Goal: Transaction & Acquisition: Purchase product/service

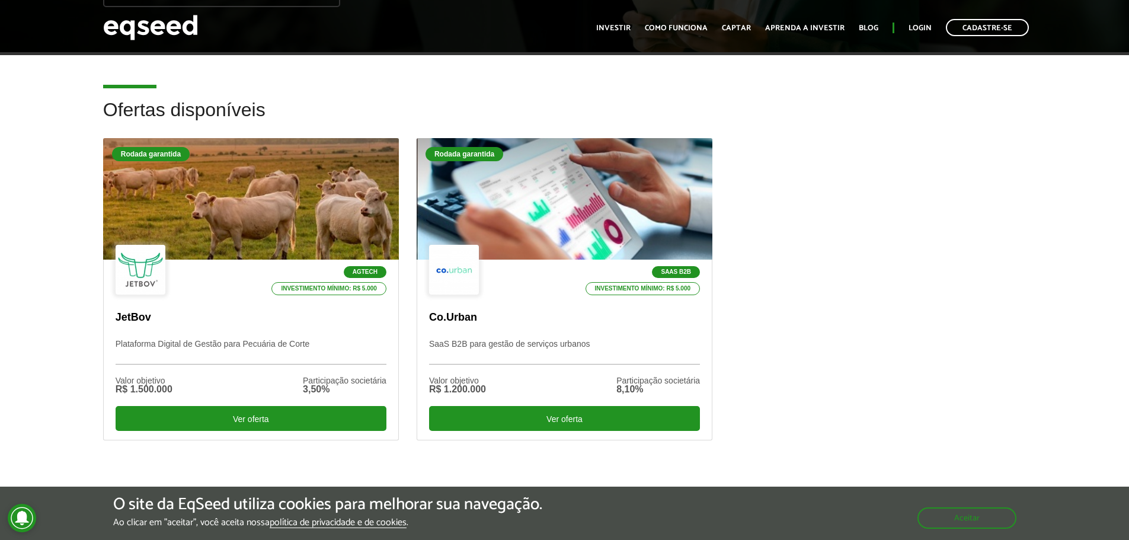
scroll to position [289, 0]
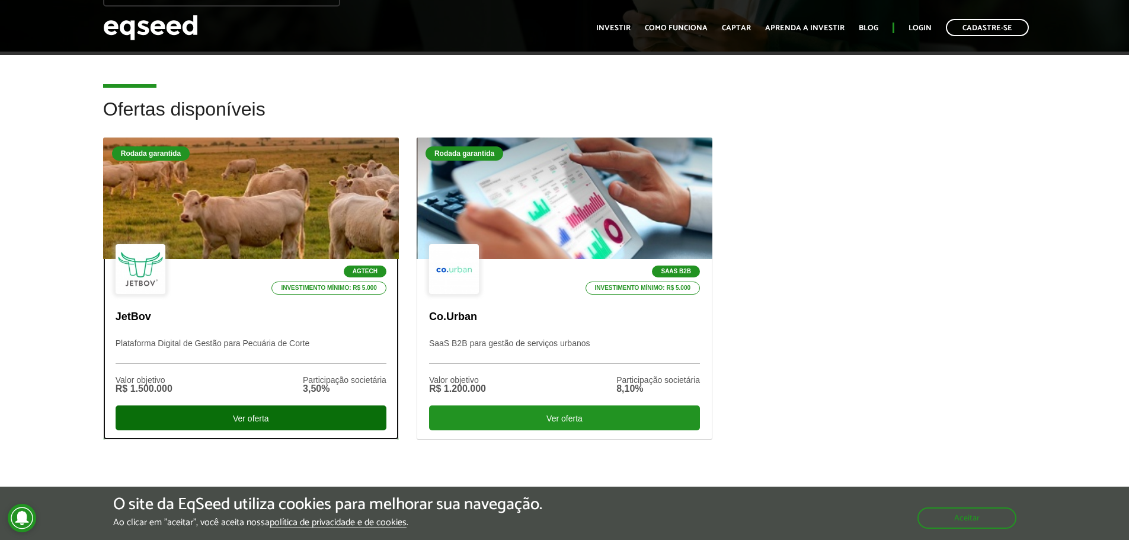
click at [248, 416] on div "Ver oferta" at bounding box center [251, 417] width 271 height 25
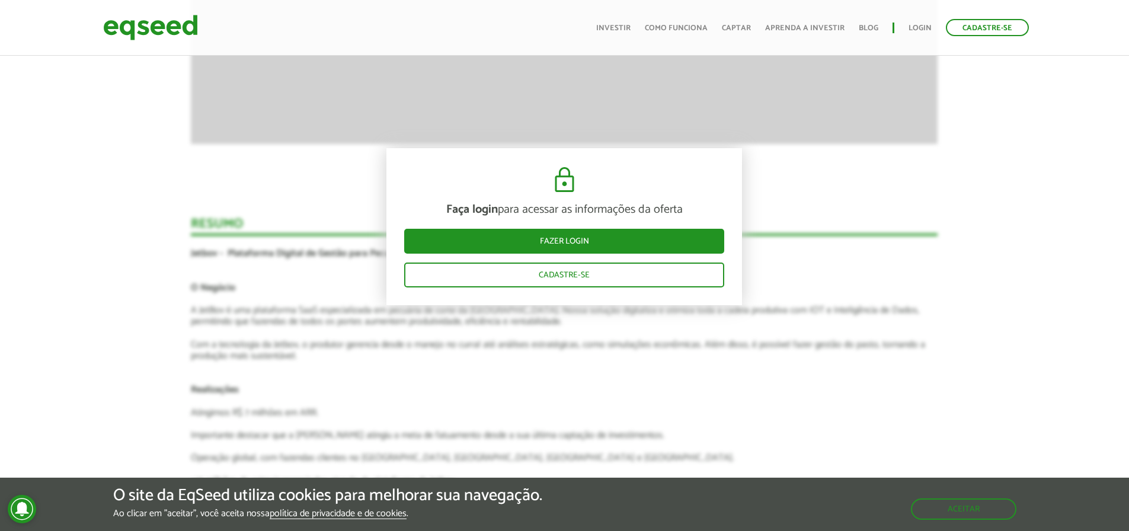
scroll to position [2097, 0]
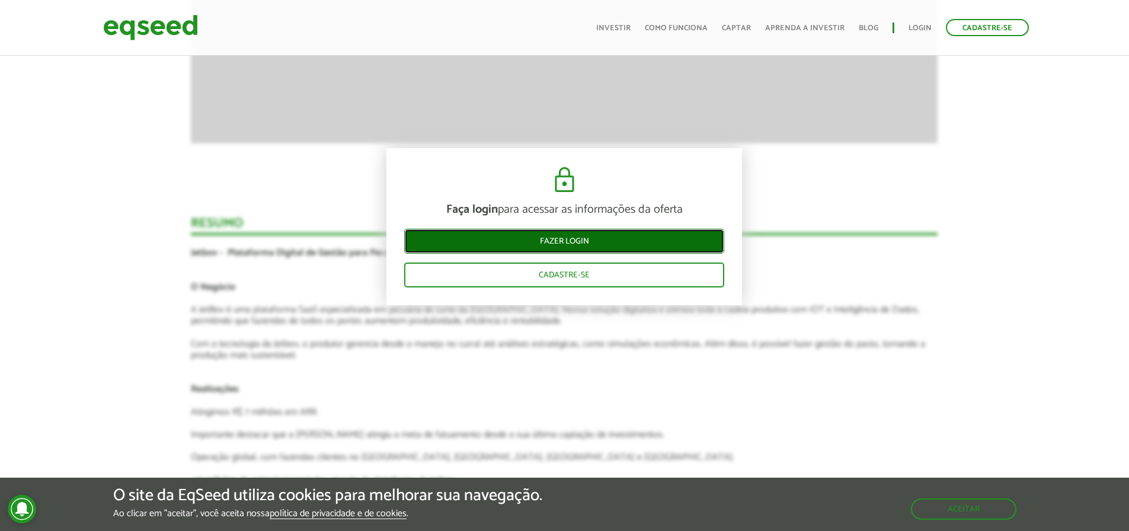
click at [583, 238] on link "Fazer login" at bounding box center [564, 241] width 320 height 25
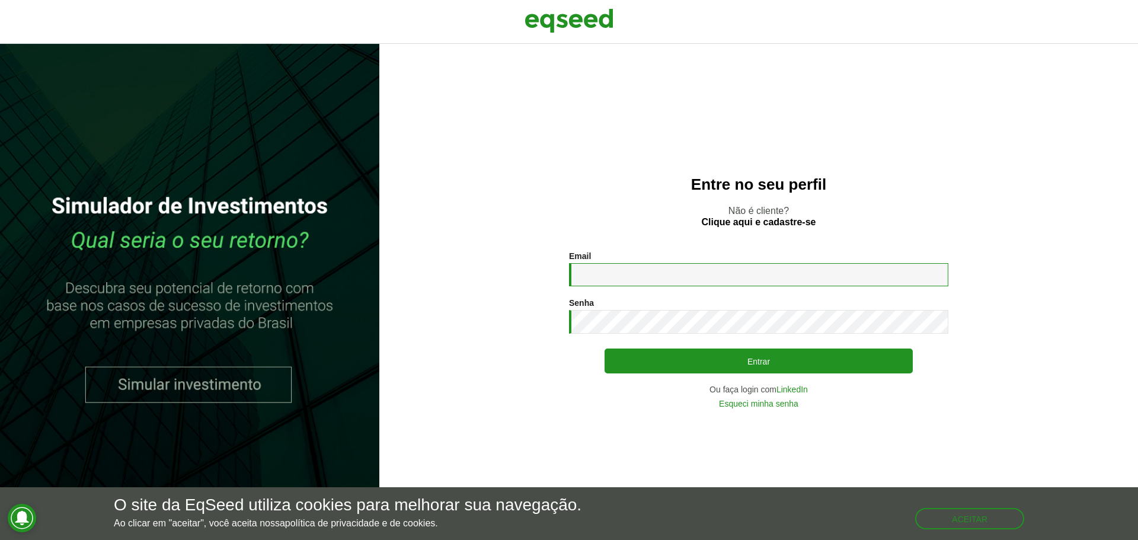
click at [595, 278] on input "Email *" at bounding box center [758, 274] width 379 height 23
type input "**********"
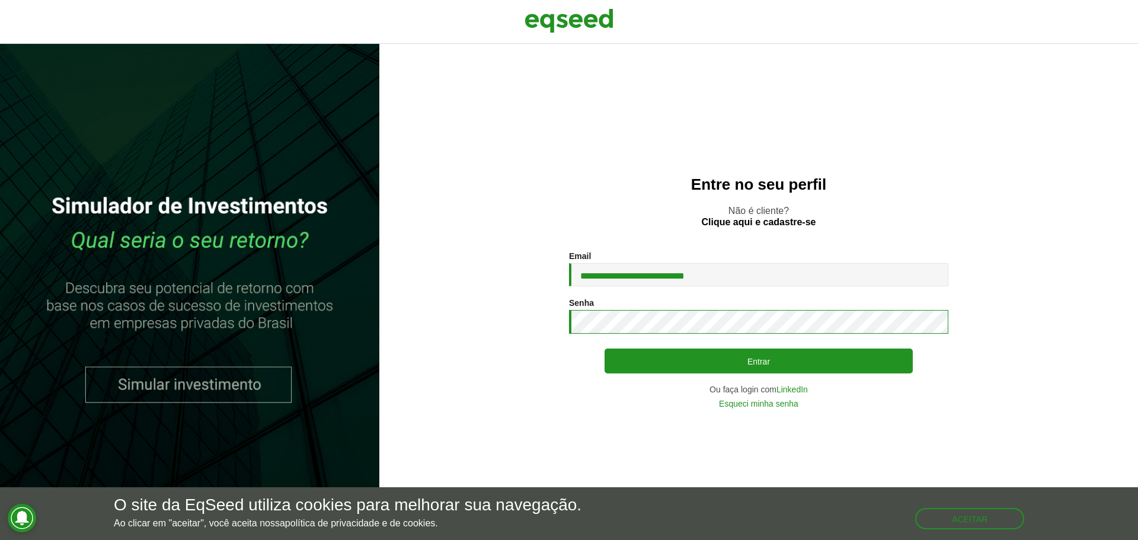
click at [604, 348] on button "Entrar" at bounding box center [758, 360] width 308 height 25
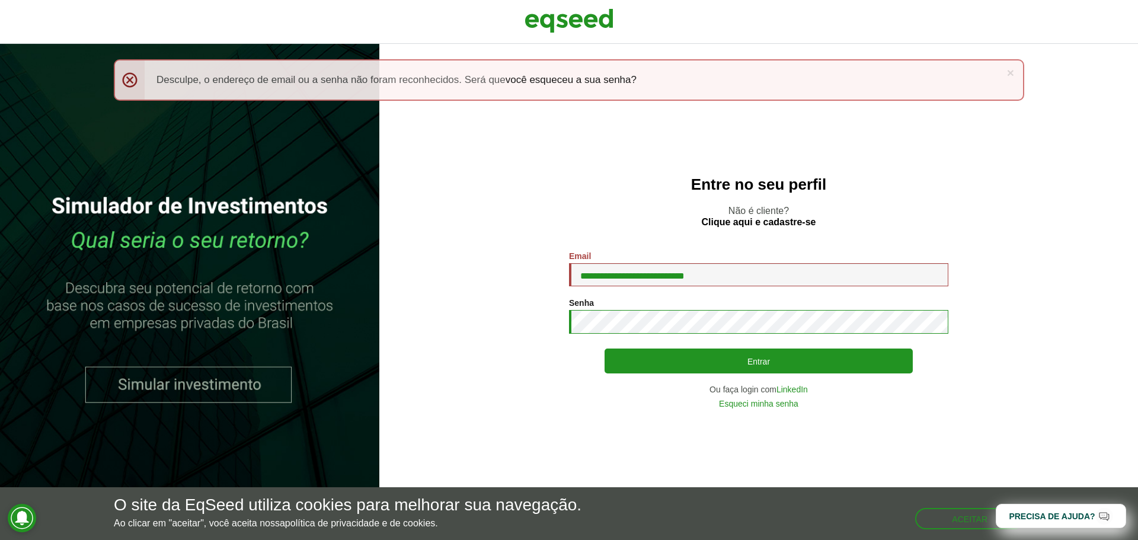
click at [604, 348] on button "Entrar" at bounding box center [758, 360] width 308 height 25
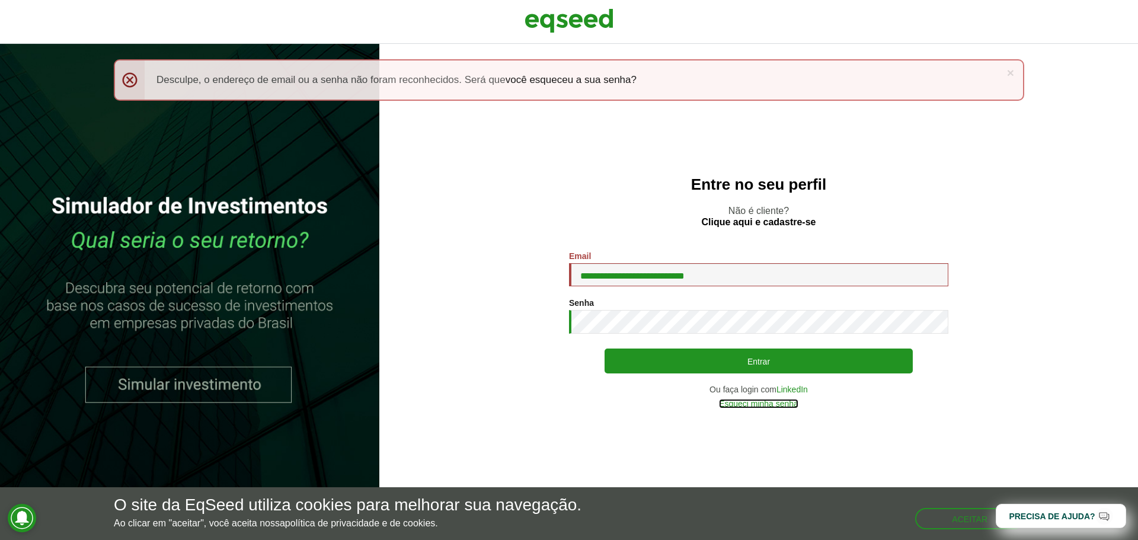
click at [768, 402] on link "Esqueci minha senha" at bounding box center [758, 403] width 79 height 8
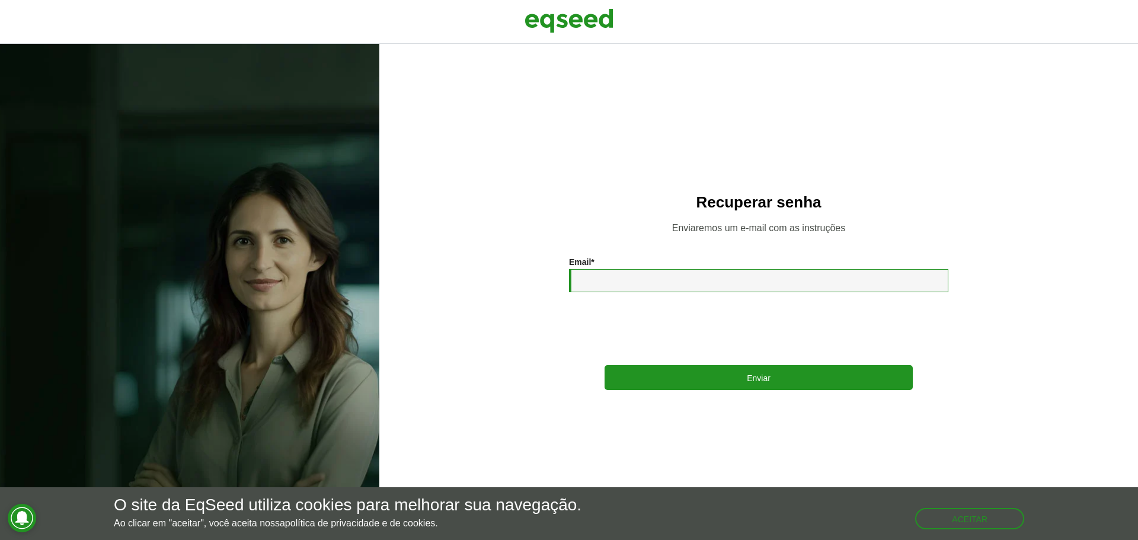
click at [657, 286] on input "Email *" at bounding box center [758, 280] width 379 height 23
type input "**********"
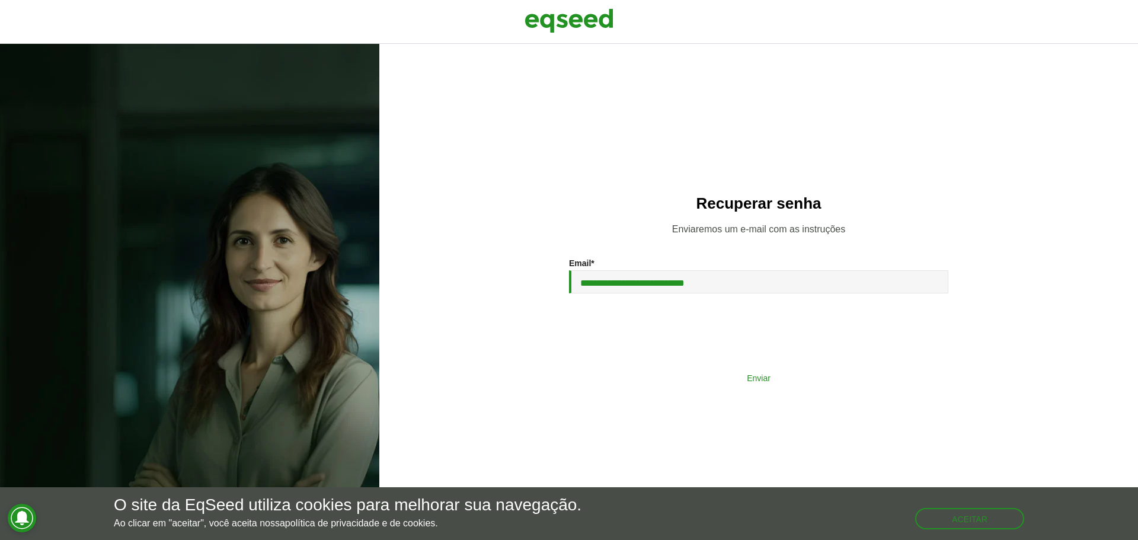
click at [735, 375] on button "Enviar" at bounding box center [758, 377] width 308 height 23
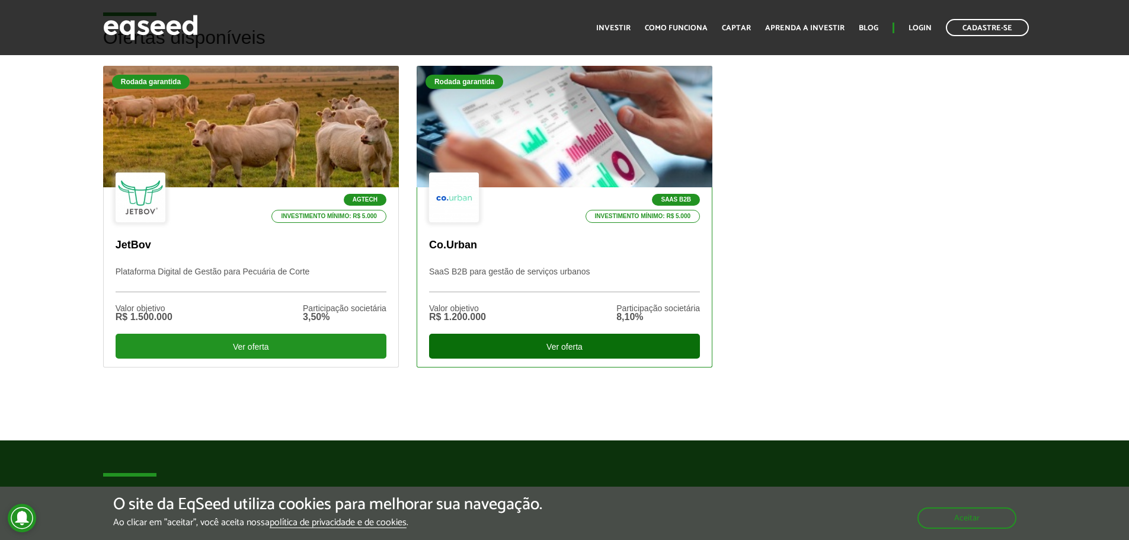
scroll to position [360, 0]
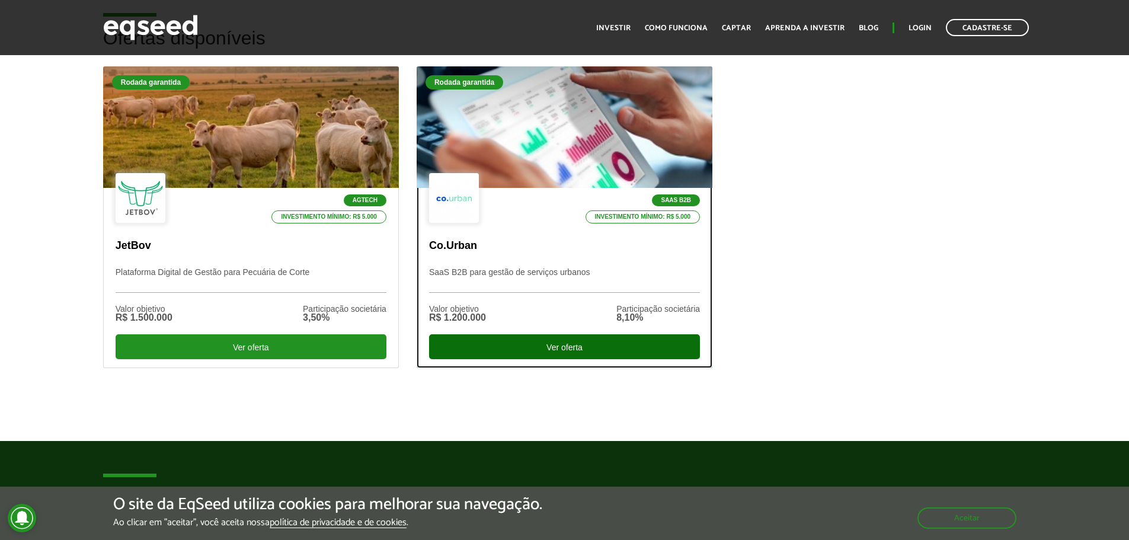
click at [575, 350] on div "Ver oferta" at bounding box center [564, 346] width 271 height 25
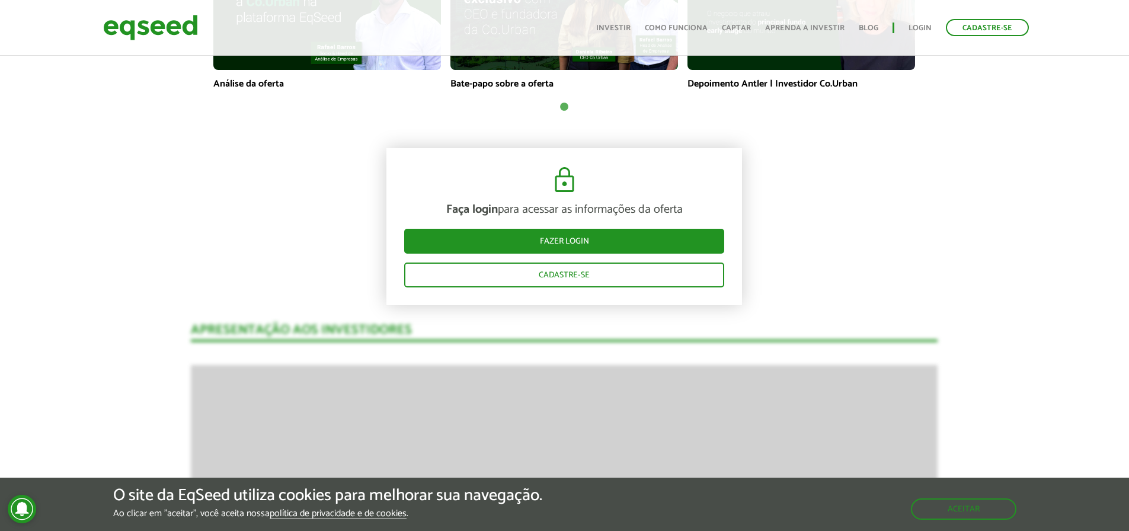
scroll to position [988, 0]
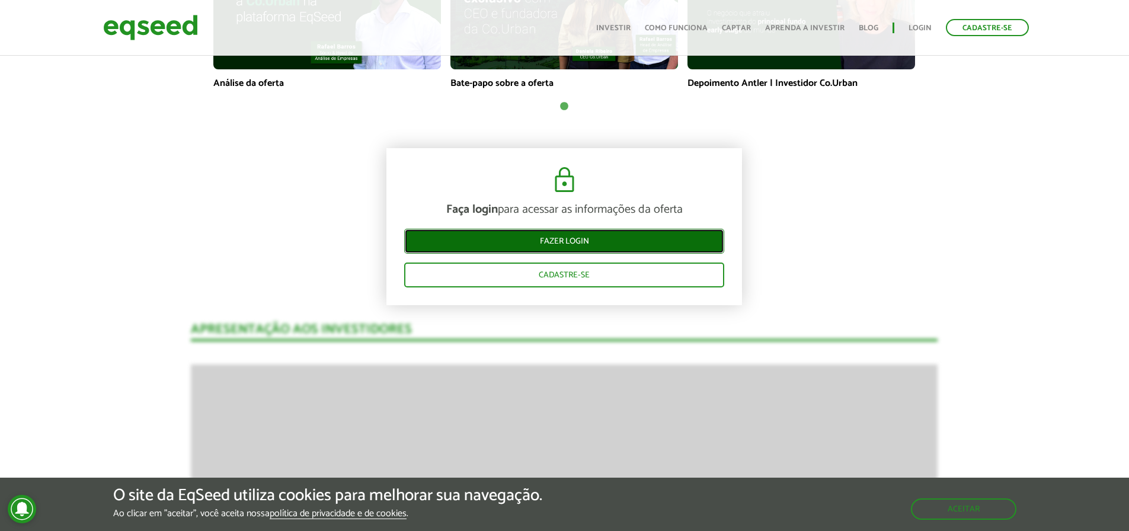
click at [572, 239] on link "Fazer login" at bounding box center [564, 241] width 320 height 25
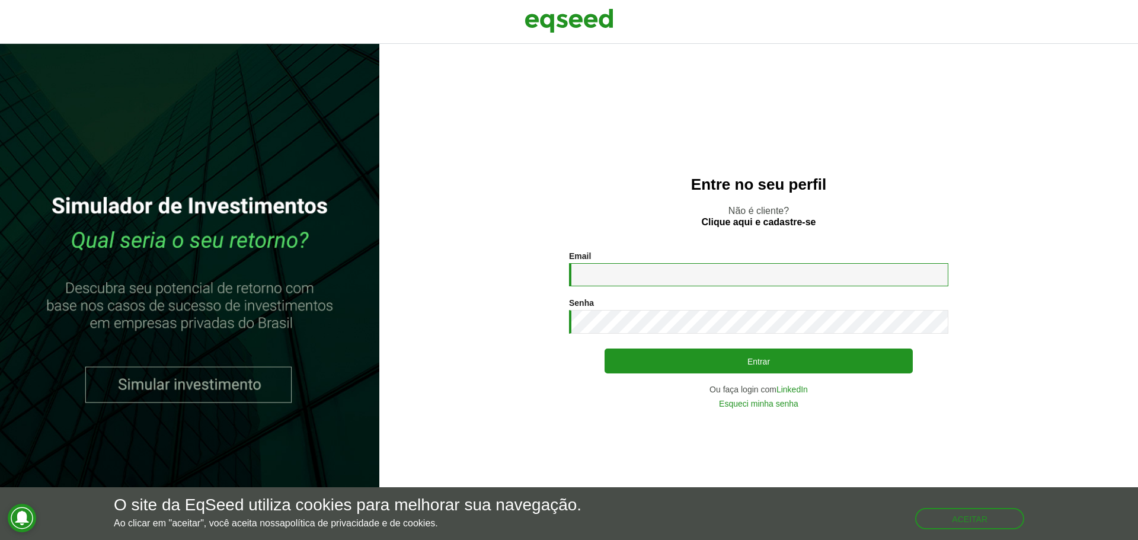
click at [630, 270] on input "Email *" at bounding box center [758, 274] width 379 height 23
type input "**********"
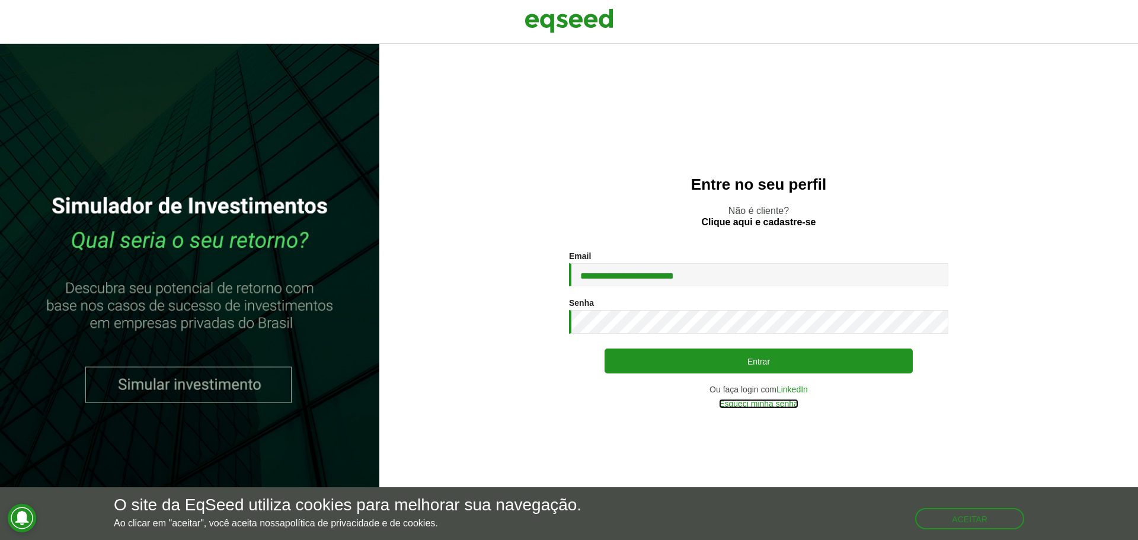
click at [783, 401] on link "Esqueci minha senha" at bounding box center [758, 403] width 79 height 8
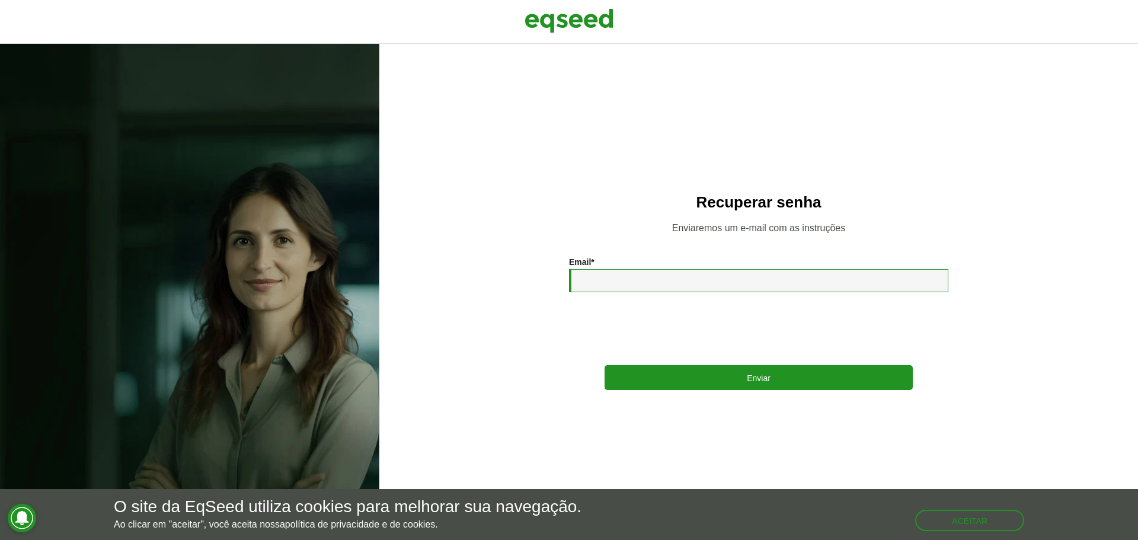
click at [601, 280] on input "Email *" at bounding box center [758, 280] width 379 height 23
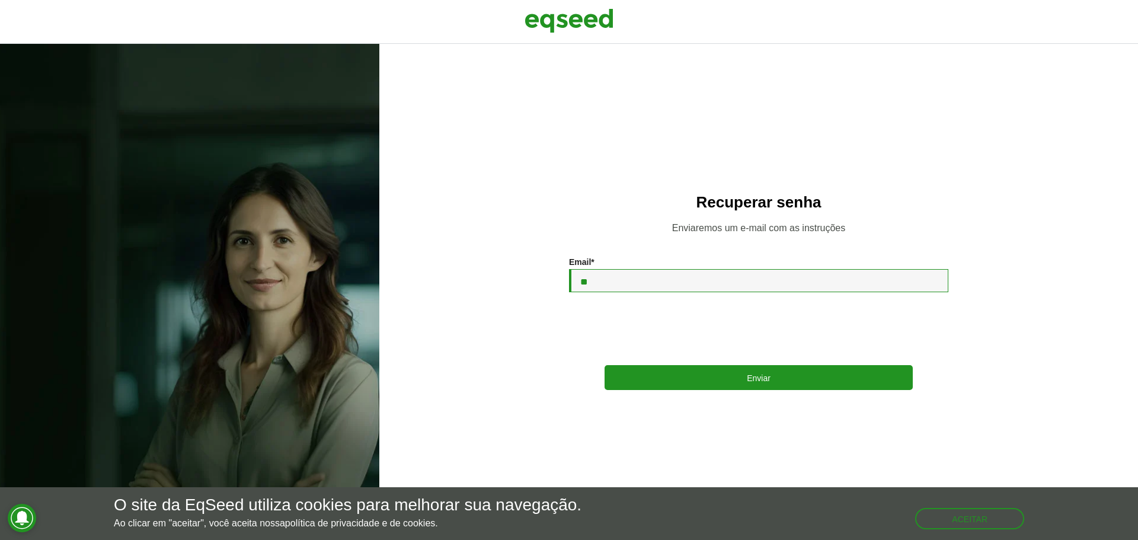
type input "*"
type input "**********"
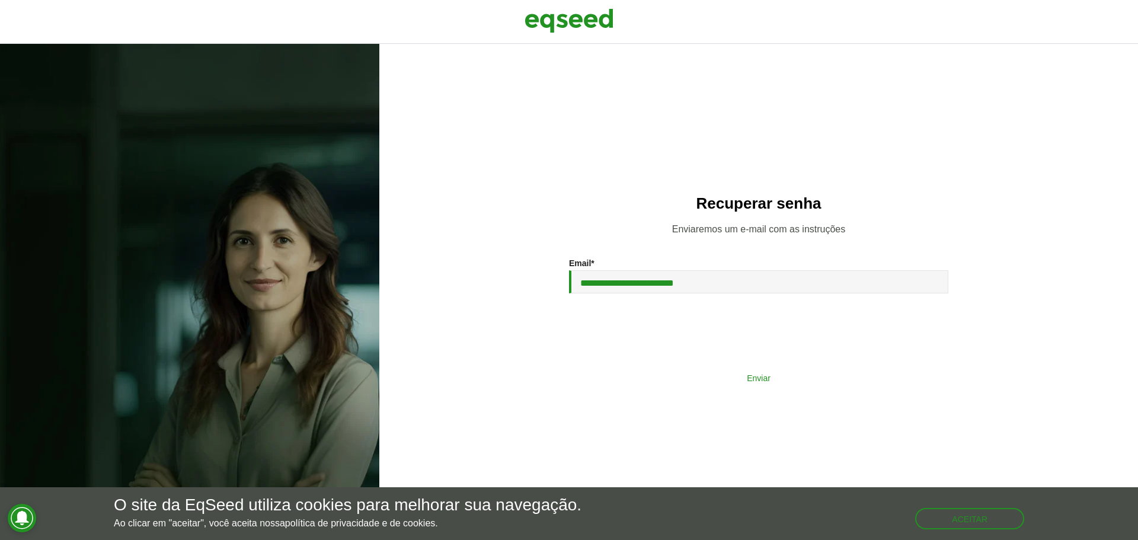
click at [745, 372] on button "Enviar" at bounding box center [758, 377] width 308 height 23
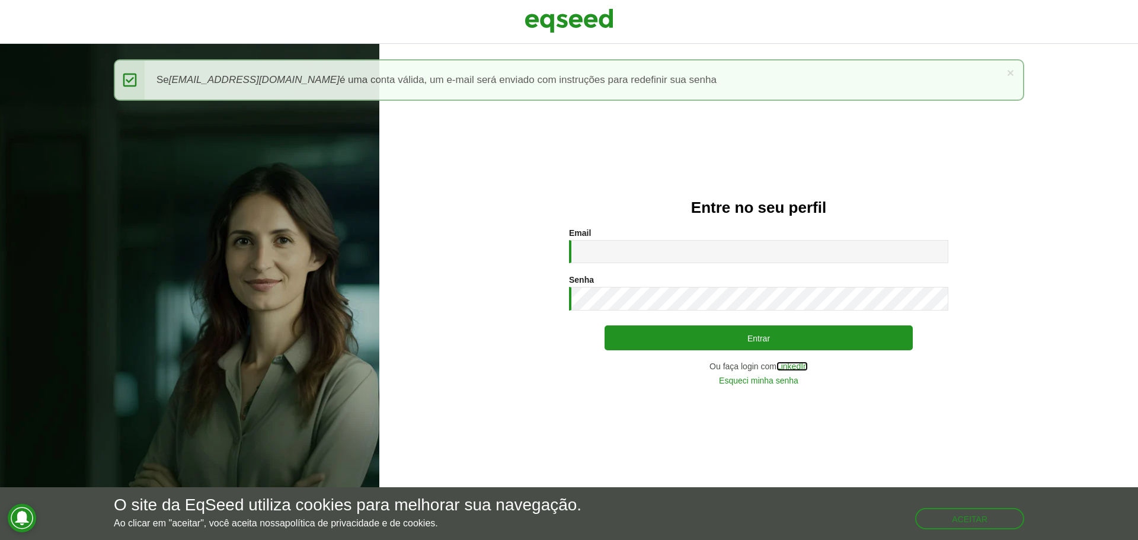
click at [793, 366] on link "LinkedIn" at bounding box center [791, 366] width 31 height 8
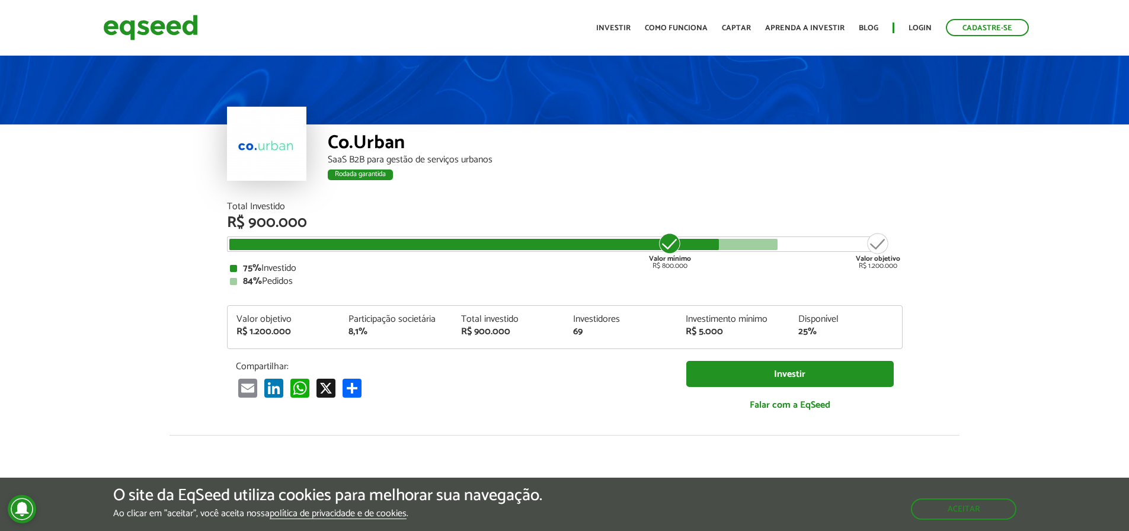
scroll to position [988, 0]
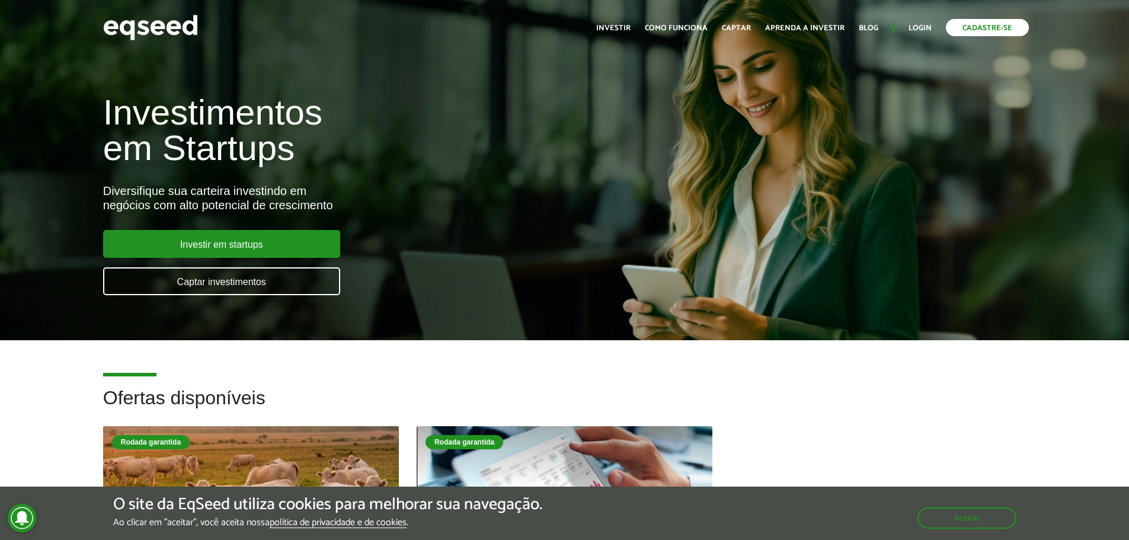
click at [971, 27] on link "Cadastre-se" at bounding box center [987, 27] width 83 height 17
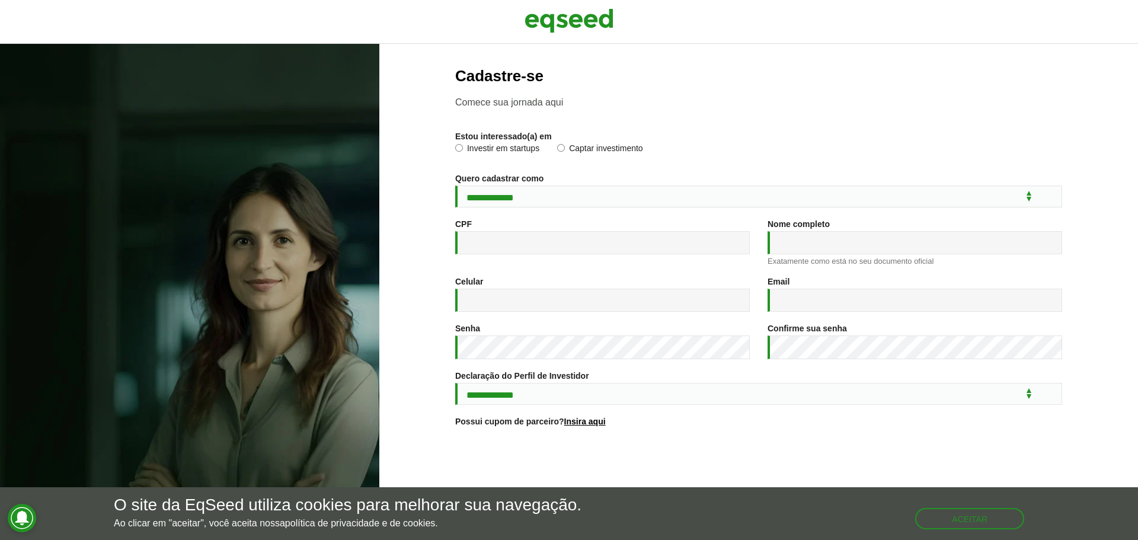
scroll to position [63, 0]
